Goal: Navigation & Orientation: Find specific page/section

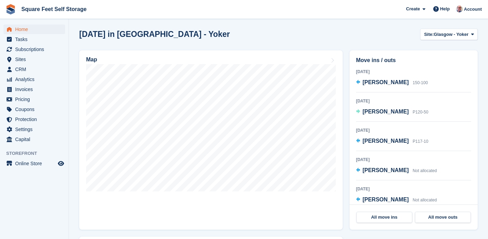
scroll to position [181, 0]
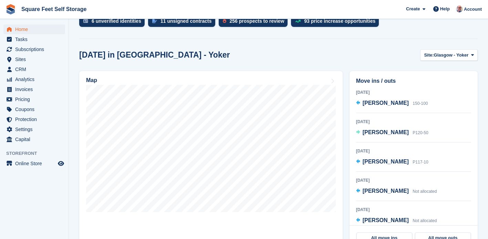
scroll to position [156, 0]
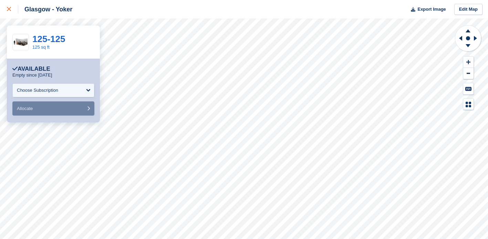
click at [11, 8] on div at bounding box center [12, 9] width 11 height 8
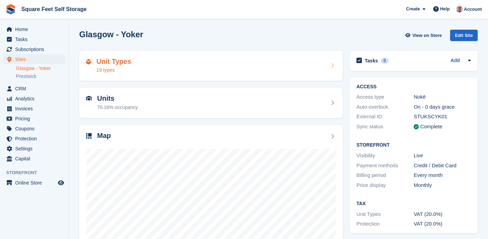
click at [128, 65] on h2 "Unit Types" at bounding box center [113, 62] width 35 height 8
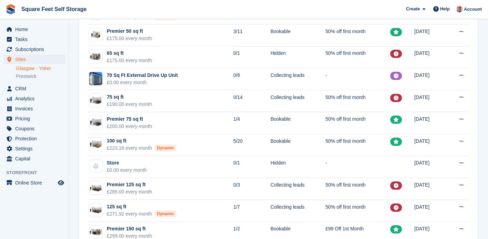
scroll to position [263, 0]
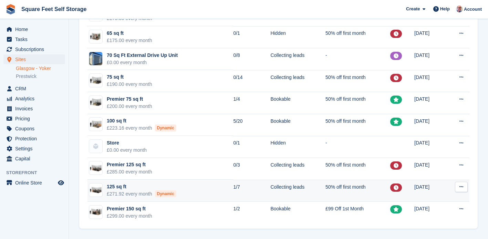
click at [270, 189] on td "Collecting leads" at bounding box center [297, 190] width 55 height 22
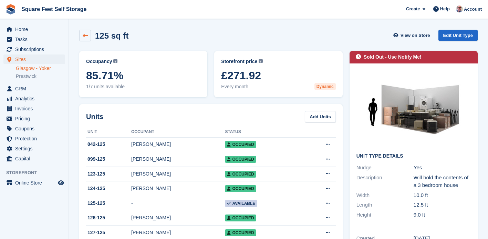
click at [85, 35] on icon at bounding box center [85, 35] width 5 height 5
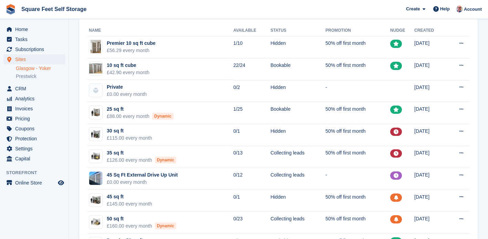
scroll to position [38, 0]
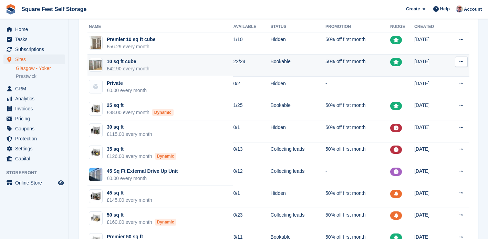
click at [219, 65] on td "10 sq ft cube £42.90 every month" at bounding box center [160, 65] width 146 height 22
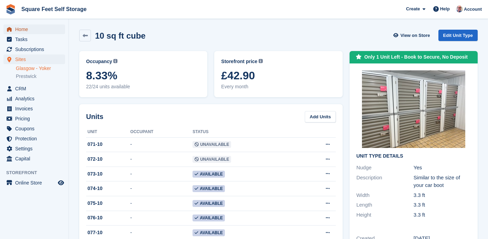
click at [33, 31] on span "Home" at bounding box center [35, 29] width 41 height 10
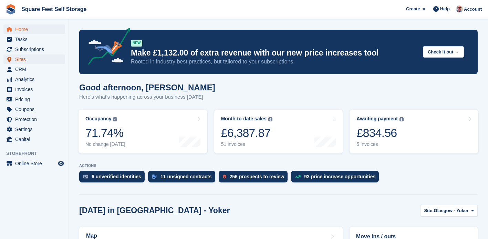
click at [38, 60] on span "Sites" at bounding box center [35, 59] width 41 height 10
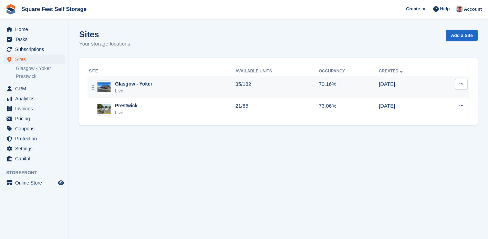
click at [124, 88] on div "Live" at bounding box center [133, 90] width 37 height 7
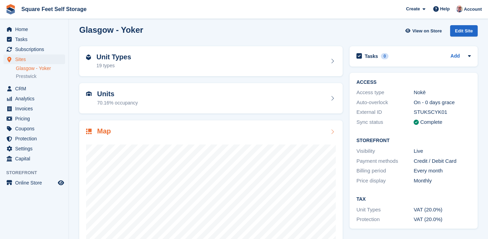
scroll to position [10, 0]
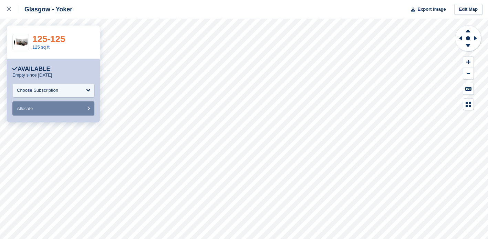
click at [45, 35] on link "125-125" at bounding box center [48, 39] width 33 height 10
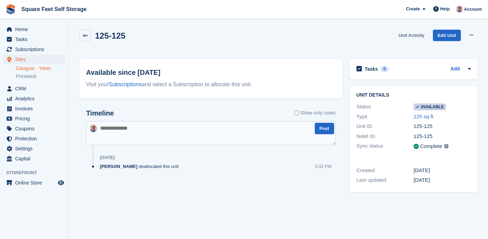
click at [407, 34] on link "Unit Activity" at bounding box center [411, 35] width 31 height 11
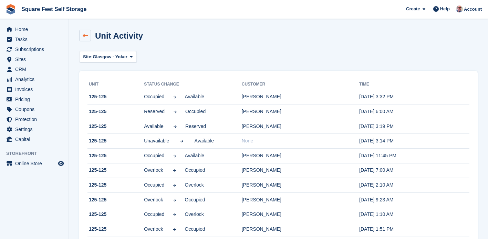
click at [84, 34] on icon at bounding box center [85, 35] width 5 height 5
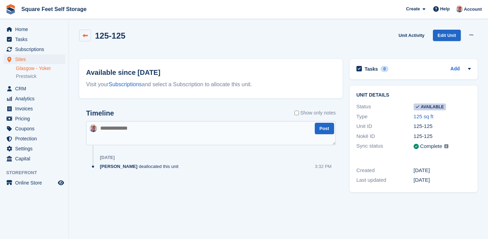
click at [85, 35] on icon at bounding box center [85, 35] width 5 height 5
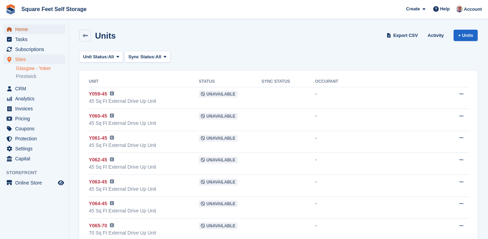
click at [30, 33] on span "Home" at bounding box center [35, 29] width 41 height 10
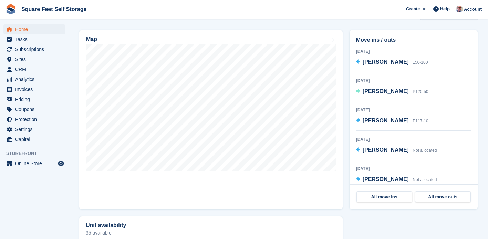
scroll to position [5, 0]
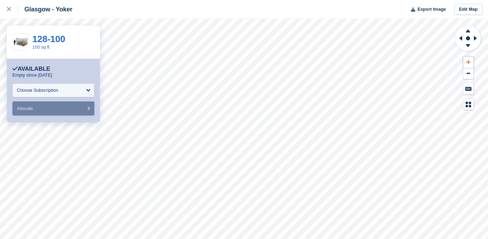
click at [468, 62] on icon at bounding box center [468, 62] width 4 height 4
click at [459, 40] on icon at bounding box center [459, 38] width 9 height 18
